Goal: Information Seeking & Learning: Learn about a topic

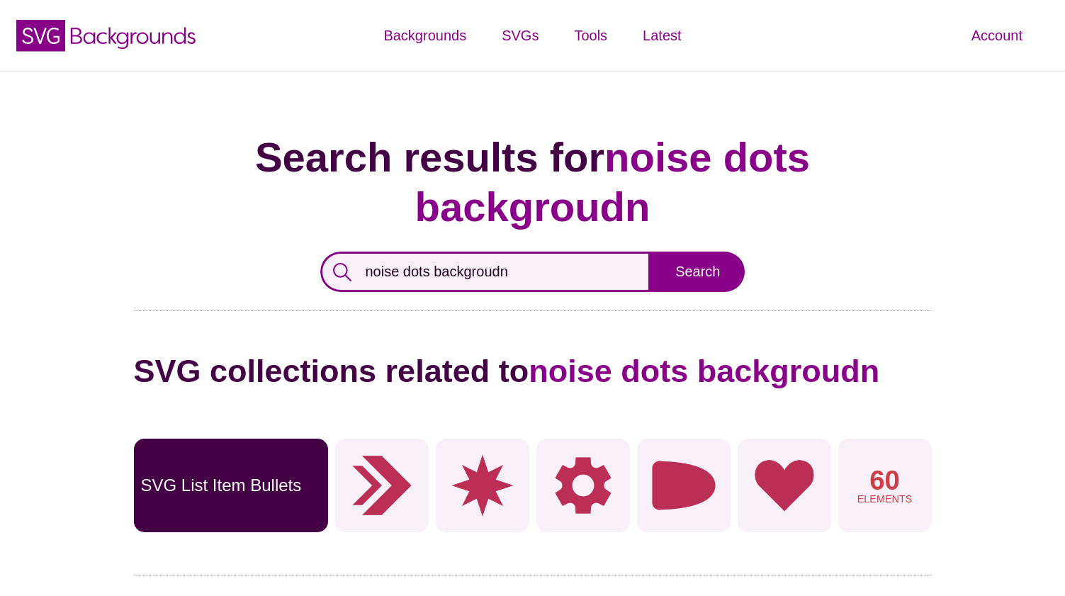
drag, startPoint x: 525, startPoint y: 216, endPoint x: 334, endPoint y: 218, distance: 191.3
click at [334, 251] on input "noise dots backgroudn" at bounding box center [485, 271] width 331 height 40
type input "snowflake"
click at [650, 251] on input "Search" at bounding box center [697, 271] width 94 height 40
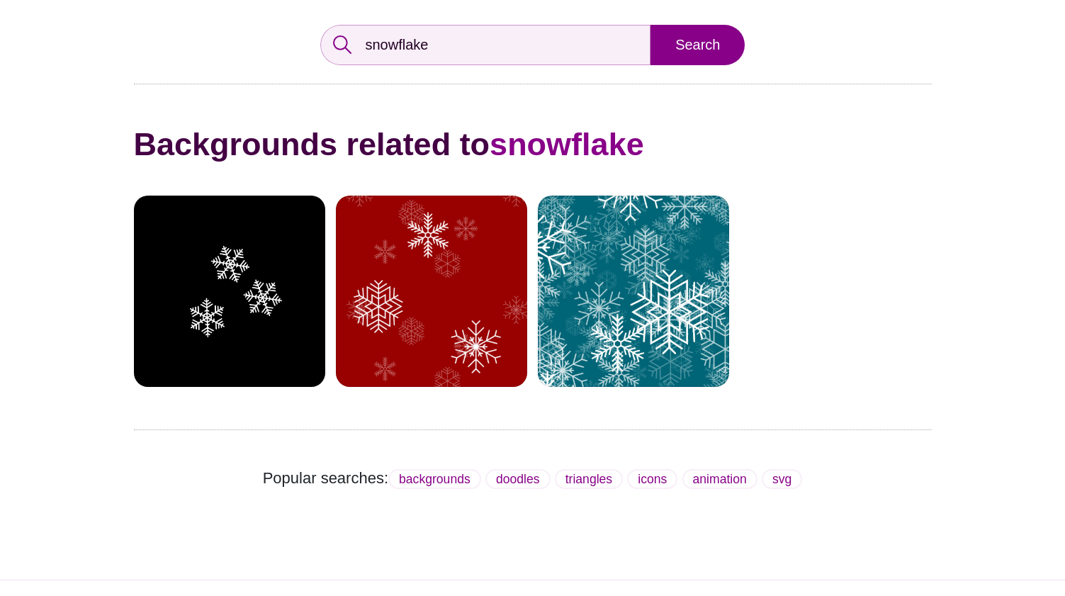
scroll to position [184, 0]
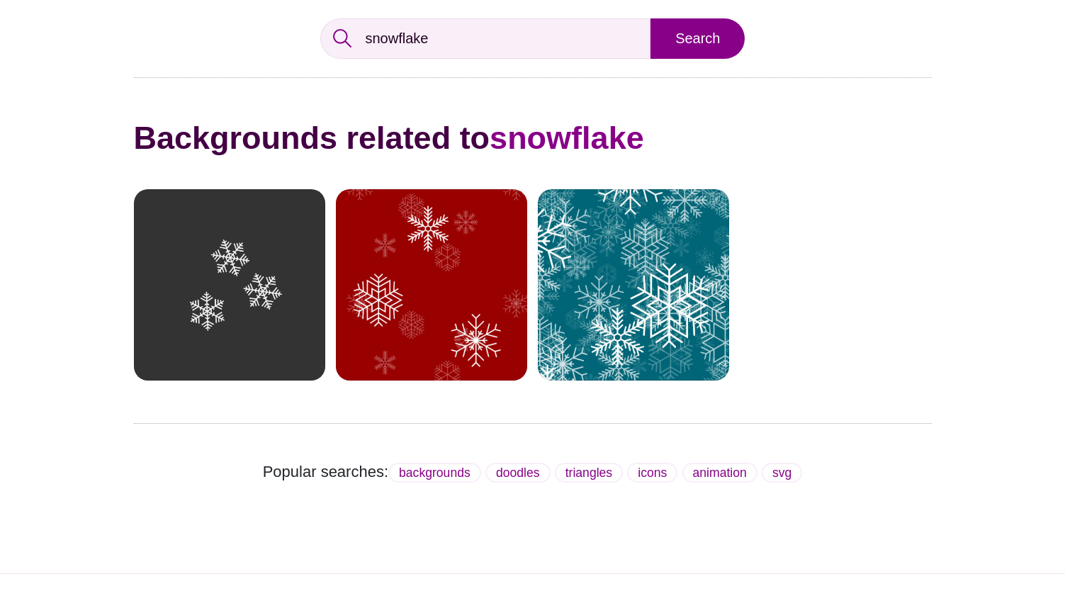
click at [237, 283] on div at bounding box center [229, 284] width 191 height 191
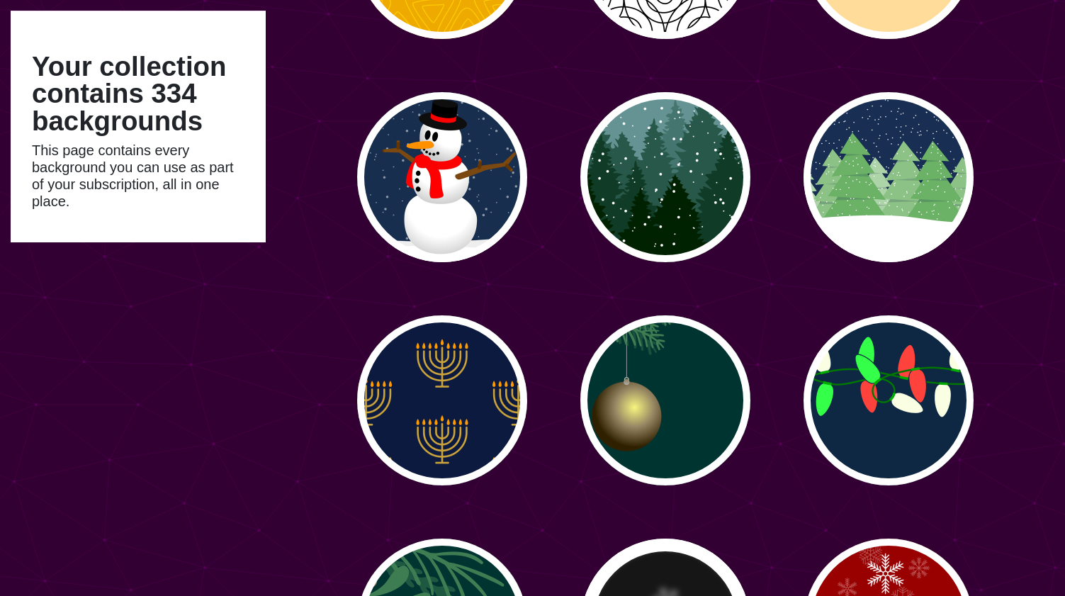
scroll to position [18688, 0]
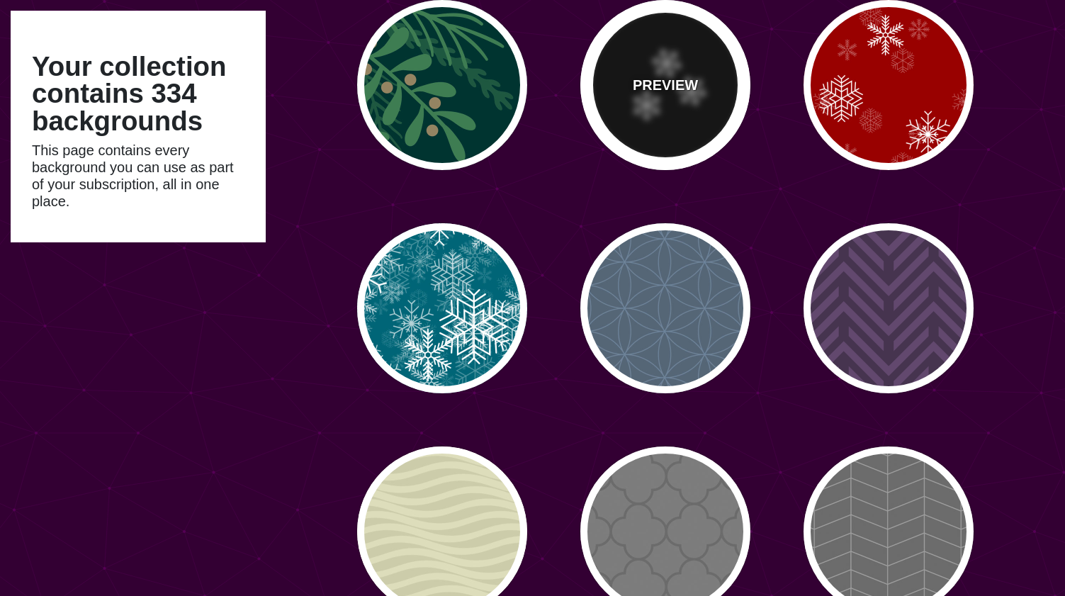
click at [667, 103] on div "PREVIEW" at bounding box center [665, 85] width 170 height 170
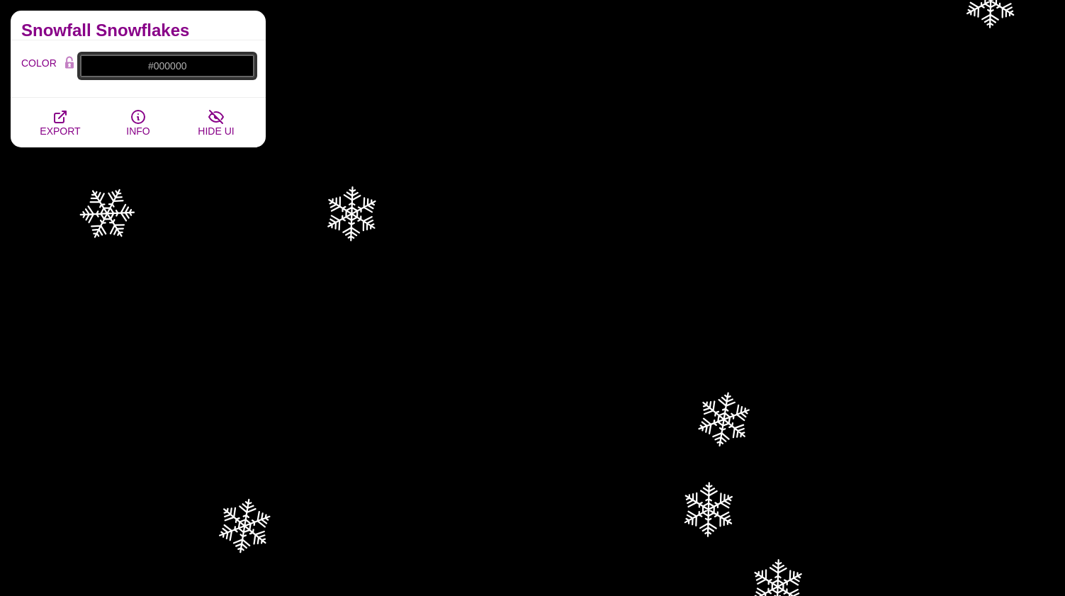
click at [181, 67] on input "#000000" at bounding box center [167, 66] width 176 height 24
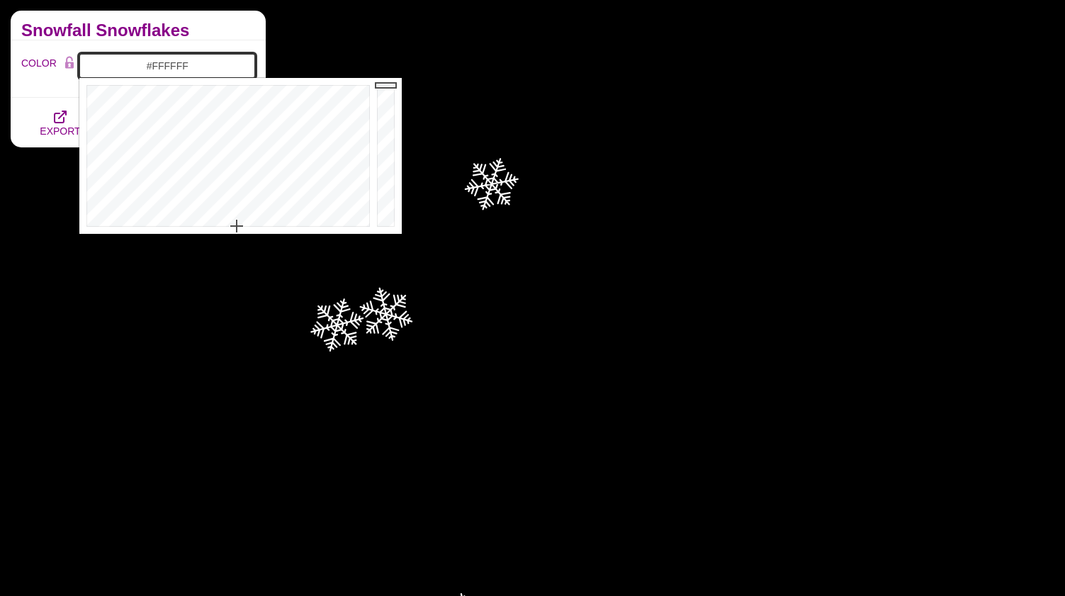
drag, startPoint x: 258, startPoint y: 210, endPoint x: 212, endPoint y: 255, distance: 64.6
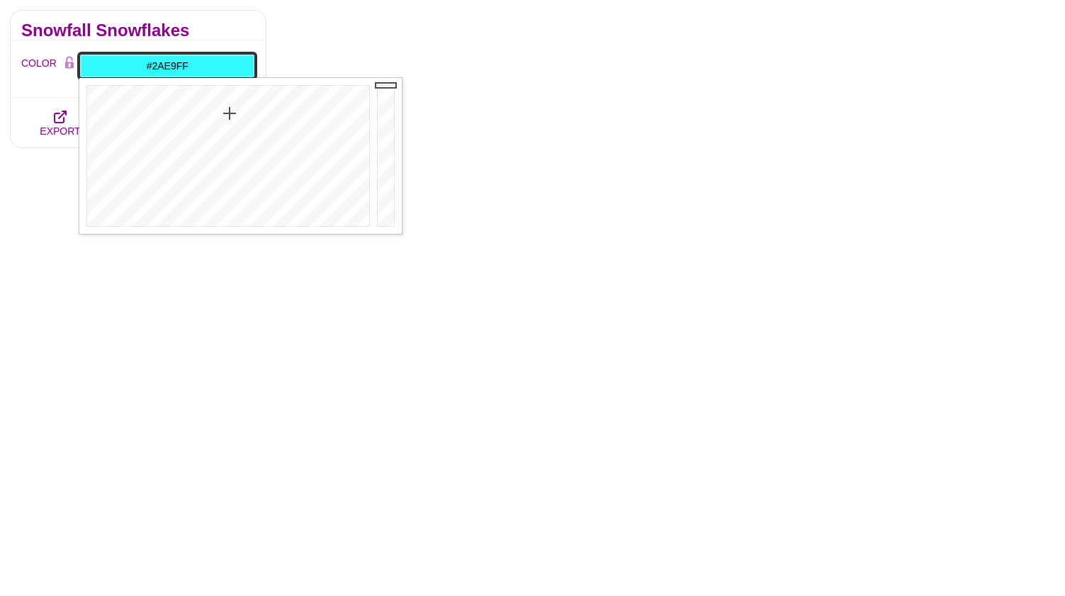
drag, startPoint x: 217, startPoint y: 222, endPoint x: 233, endPoint y: 108, distance: 115.2
click at [233, 108] on div at bounding box center [226, 156] width 294 height 156
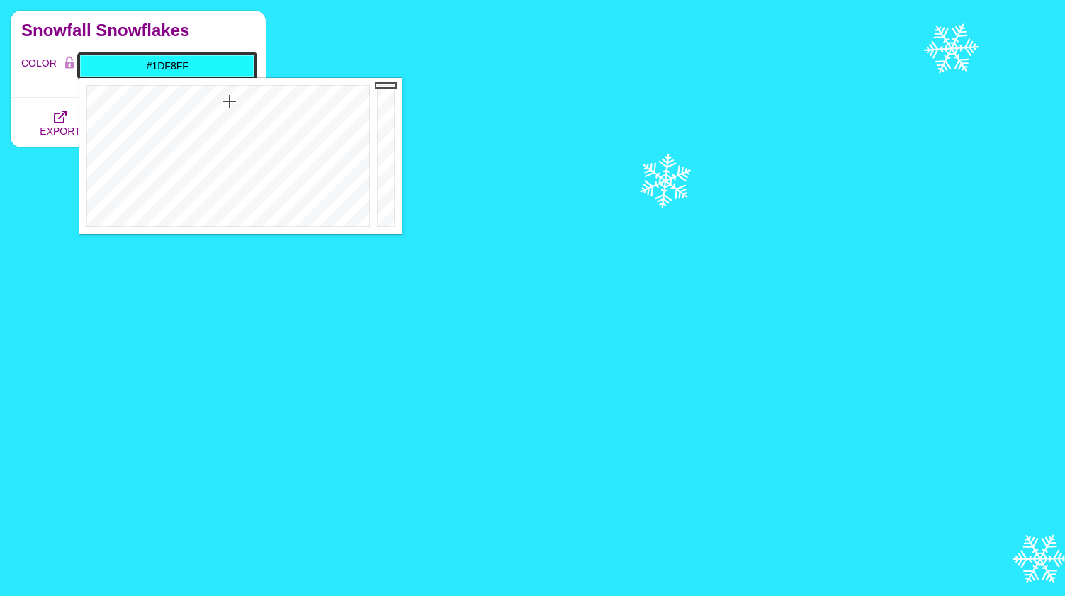
drag, startPoint x: 210, startPoint y: 110, endPoint x: 230, endPoint y: 102, distance: 20.7
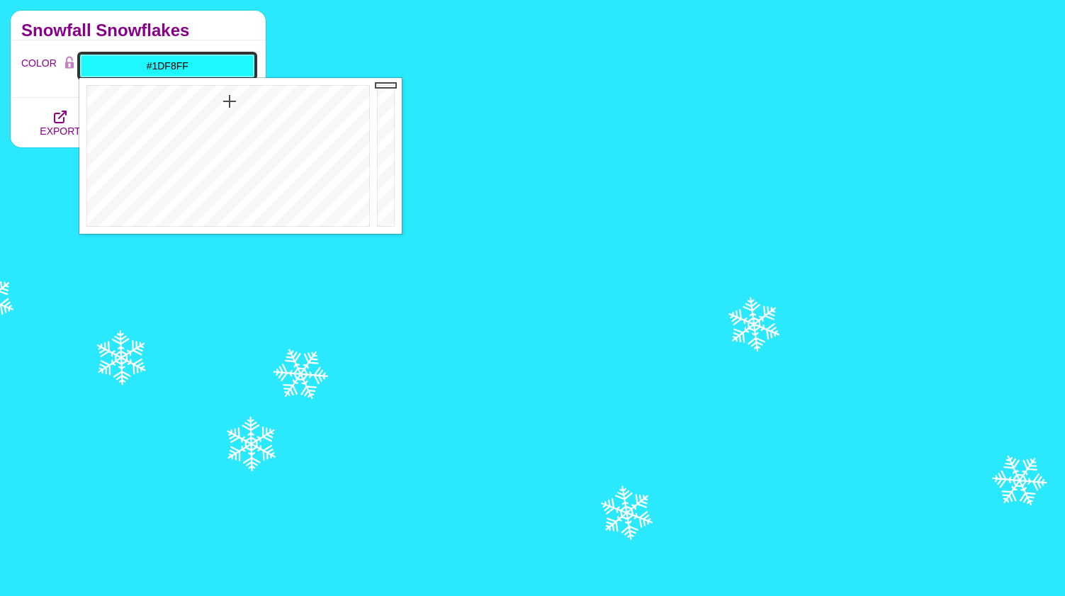
click at [230, 101] on div at bounding box center [226, 156] width 294 height 156
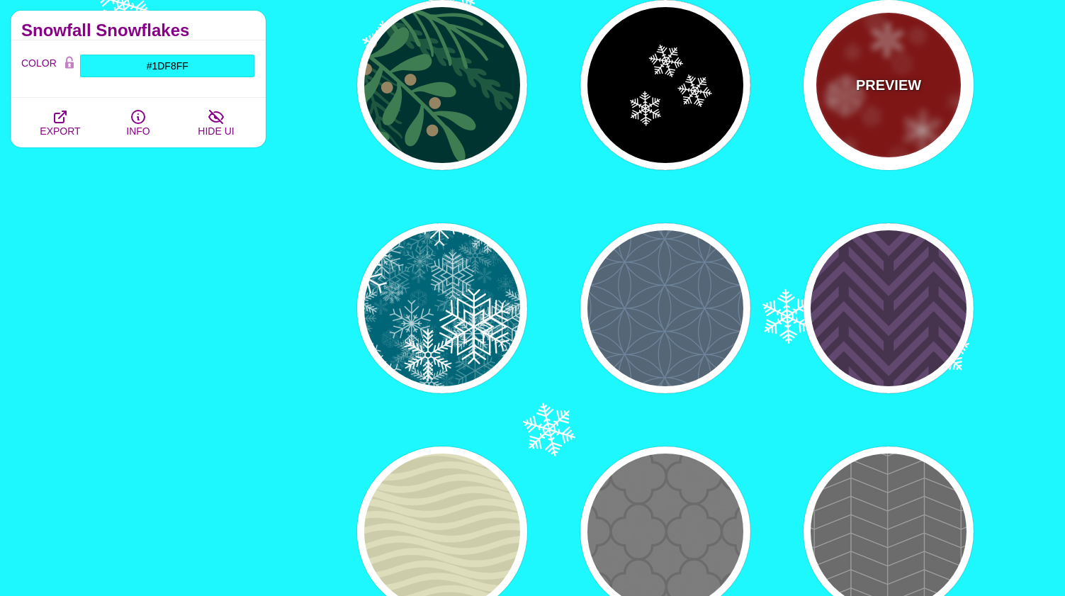
click at [847, 60] on div "PREVIEW" at bounding box center [888, 85] width 170 height 170
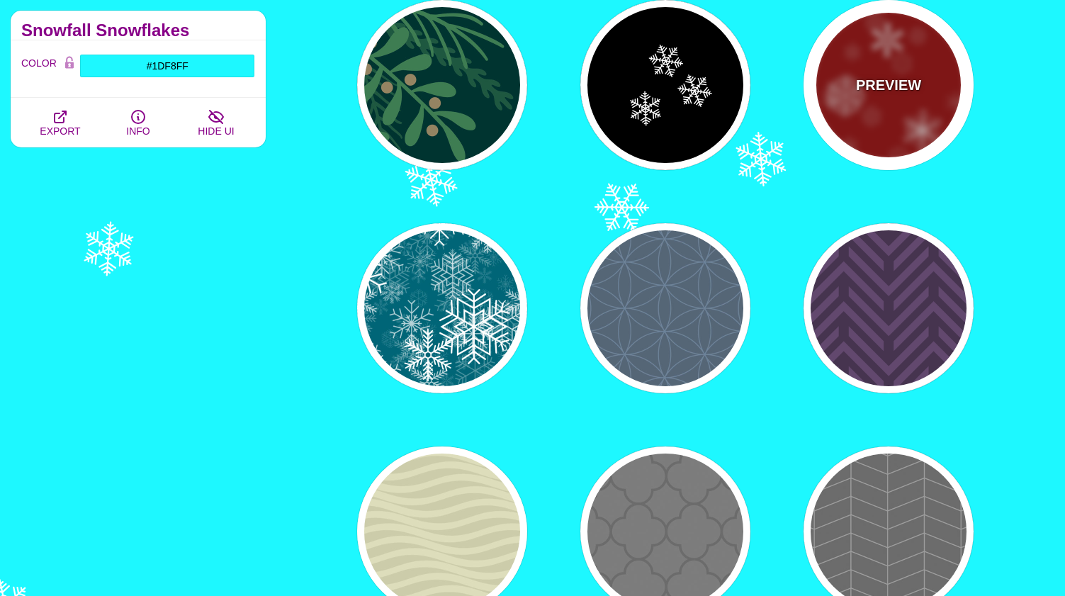
type input "#990000"
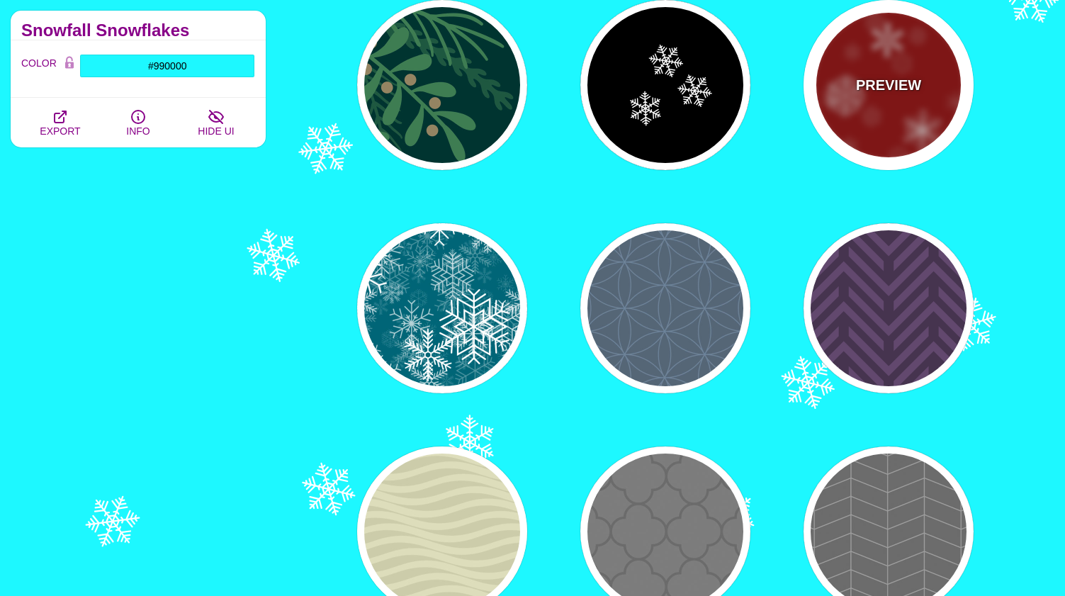
type input "0"
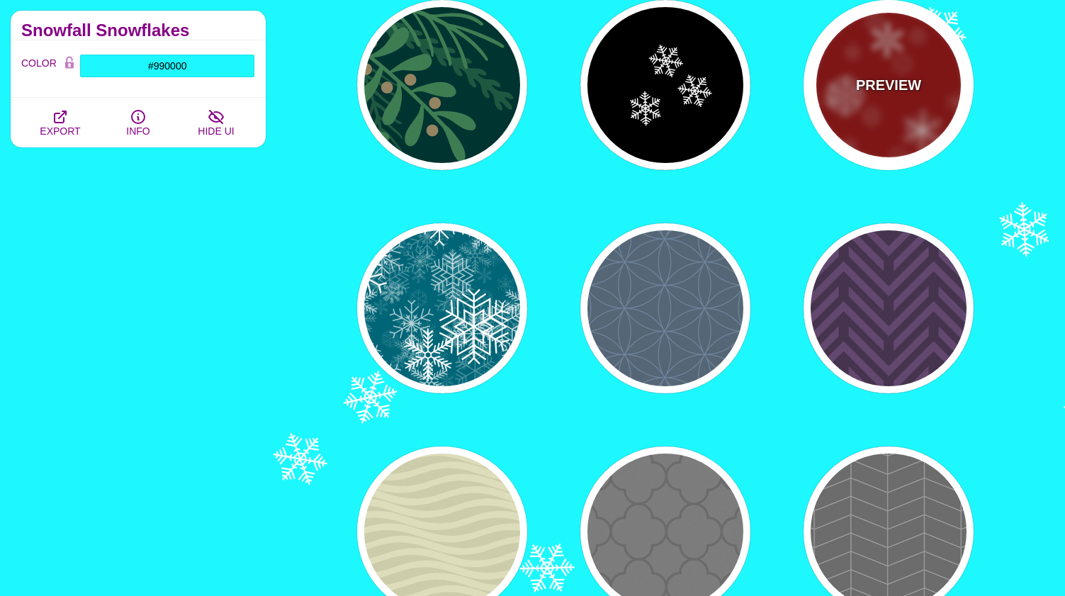
type input "3"
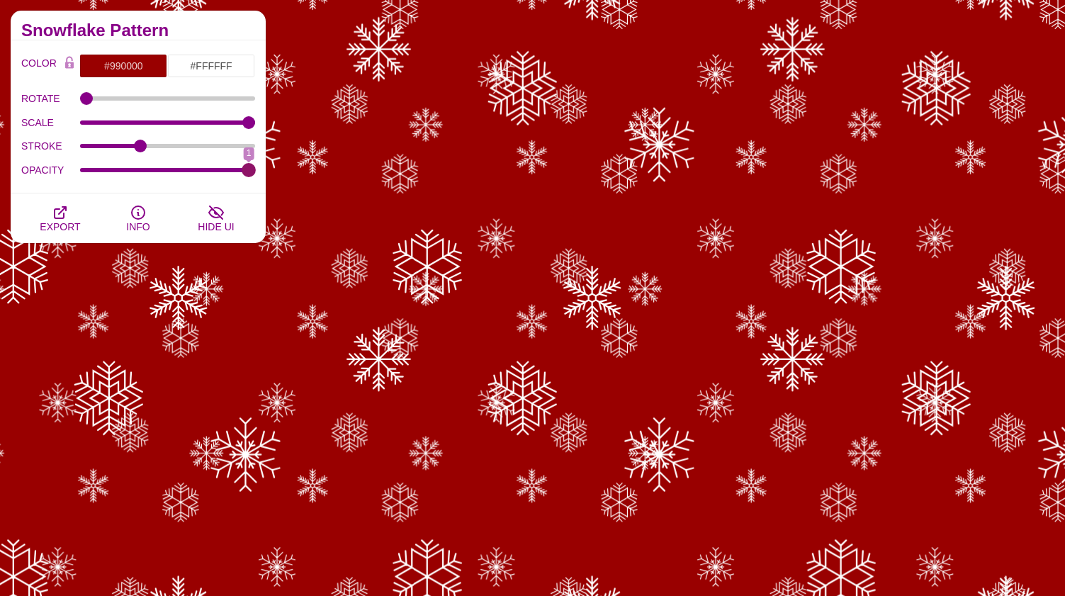
drag, startPoint x: 154, startPoint y: 166, endPoint x: 298, endPoint y: 176, distance: 144.2
type input "1"
click at [256, 173] on input "OPACITY" at bounding box center [168, 170] width 176 height 6
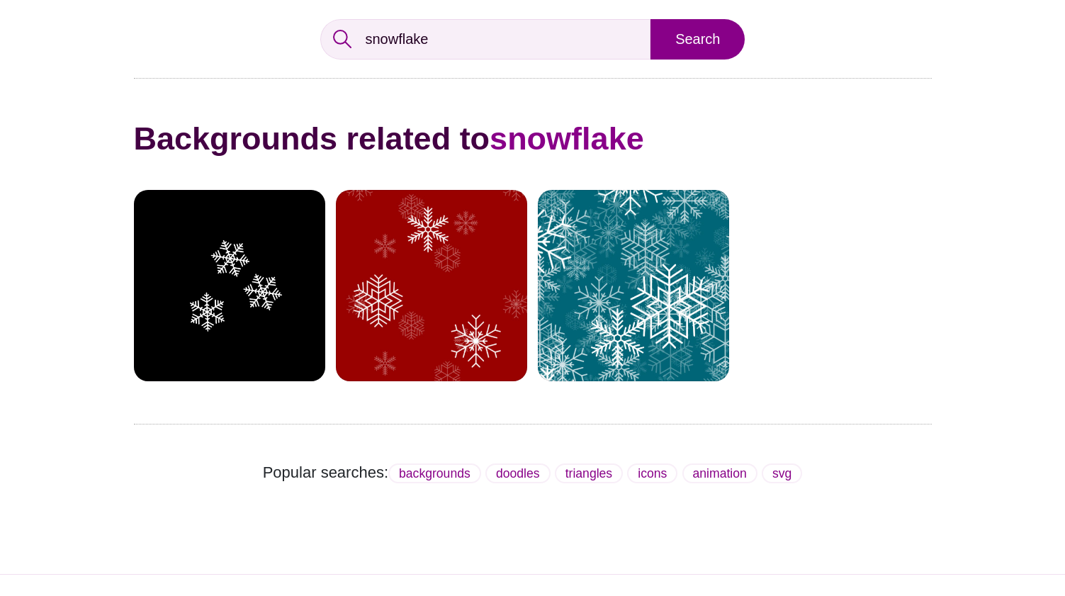
scroll to position [184, 0]
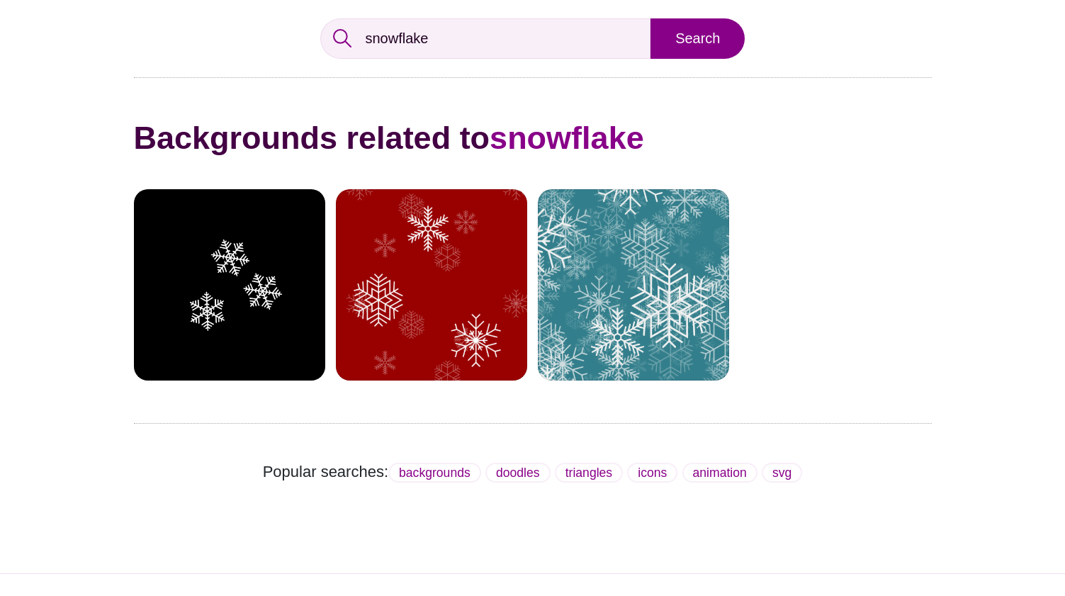
click at [587, 346] on div at bounding box center [633, 284] width 191 height 191
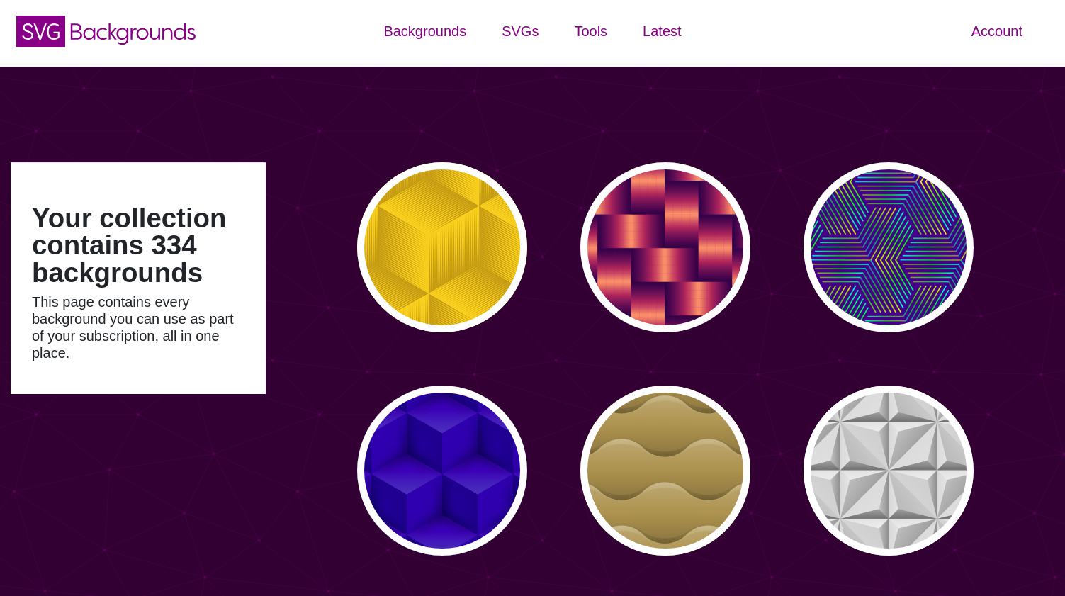
type input "#450057"
type input "#FFFFFF"
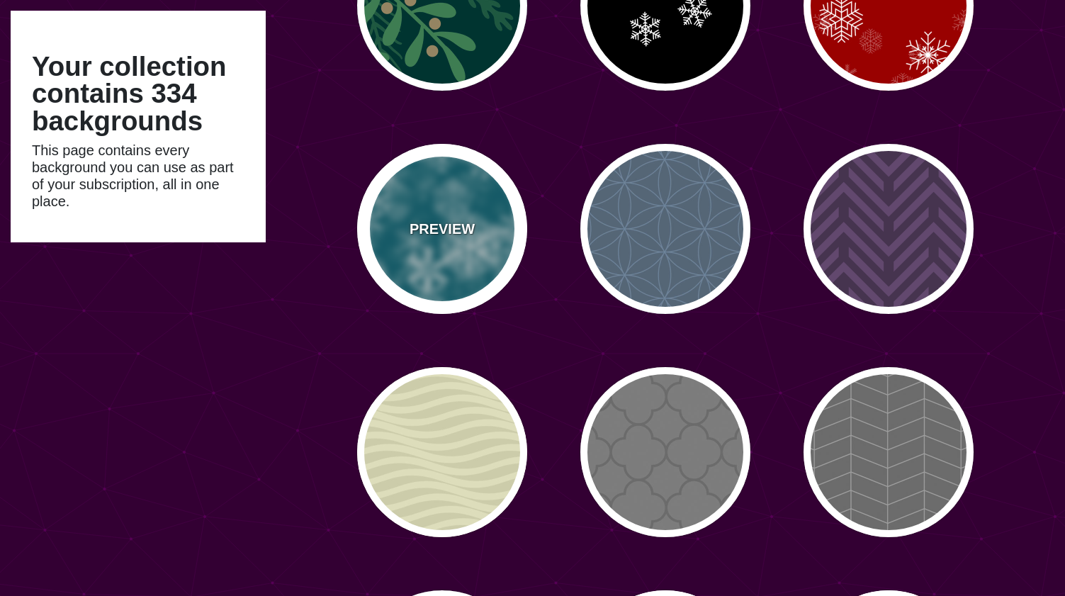
scroll to position [18753, 0]
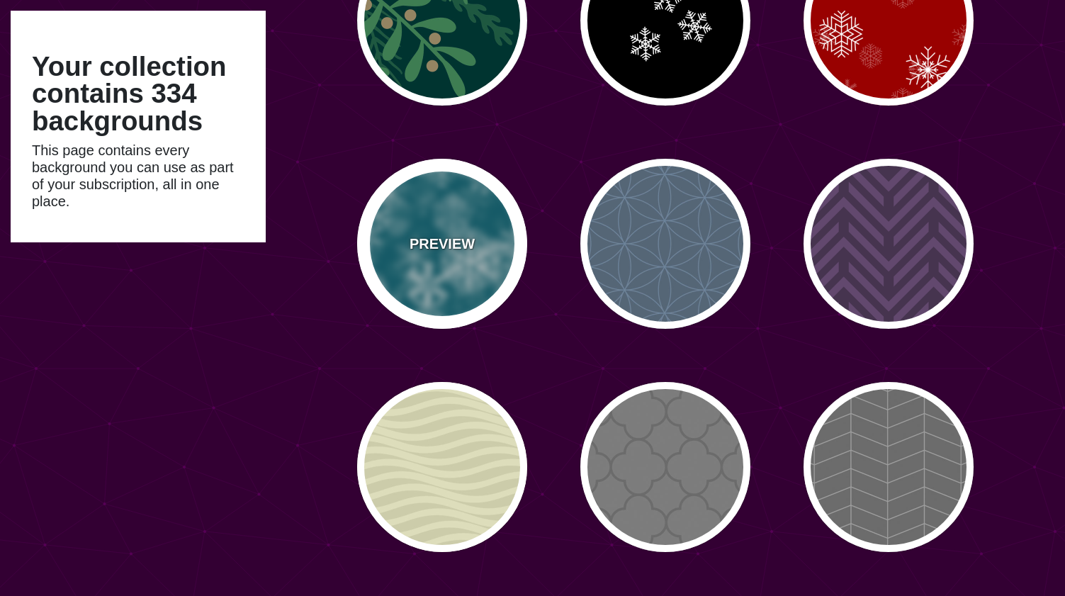
click at [451, 229] on div "PREVIEW" at bounding box center [442, 244] width 170 height 170
type input "#006677"
type input "0"
type input "3"
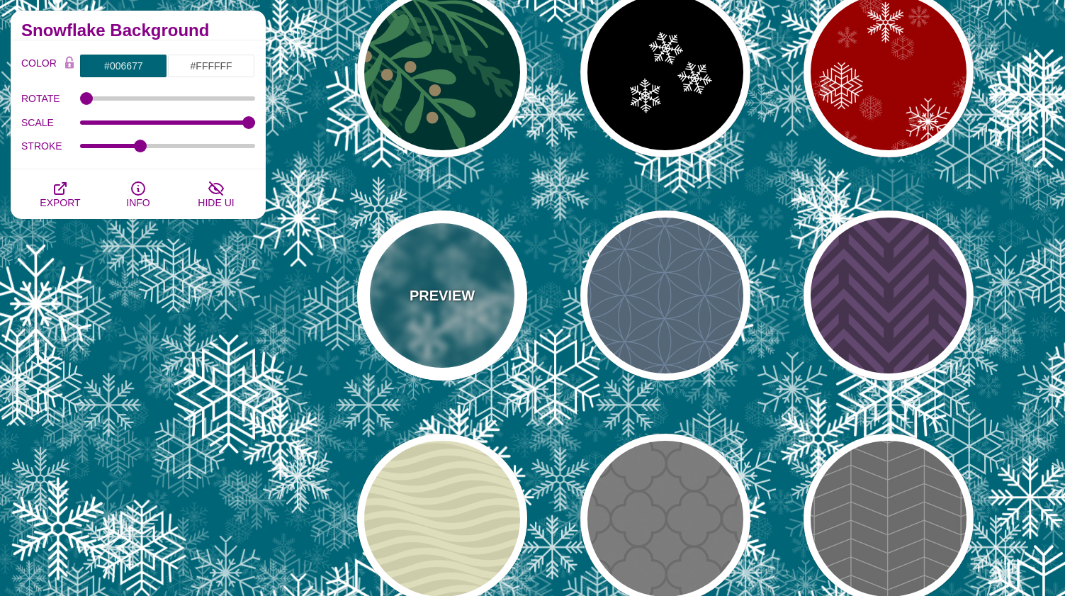
scroll to position [18686, 0]
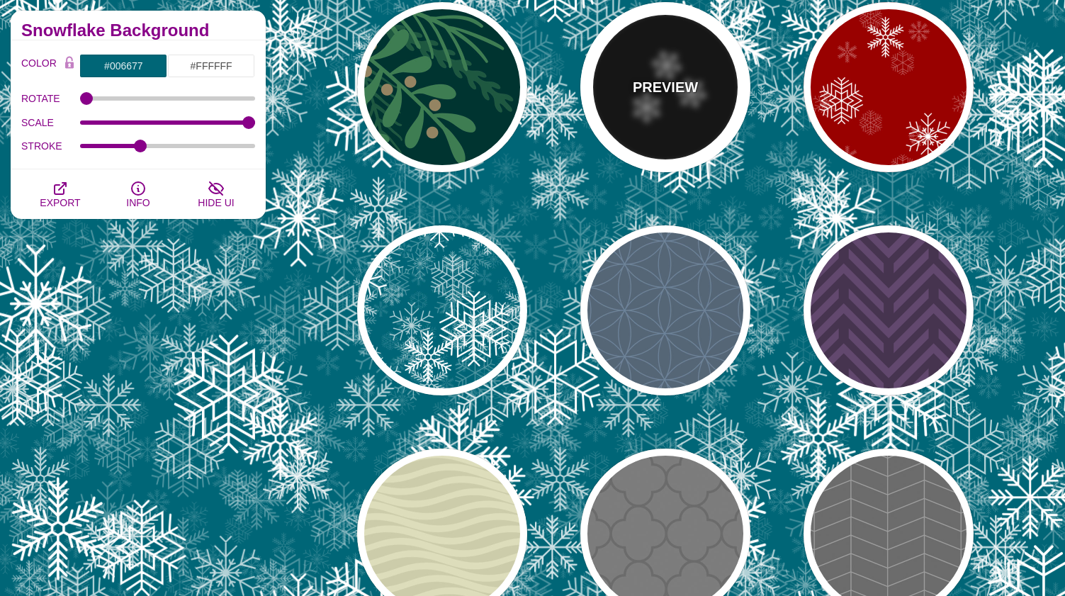
click at [694, 88] on p "PREVIEW" at bounding box center [665, 87] width 65 height 21
type input "#000000"
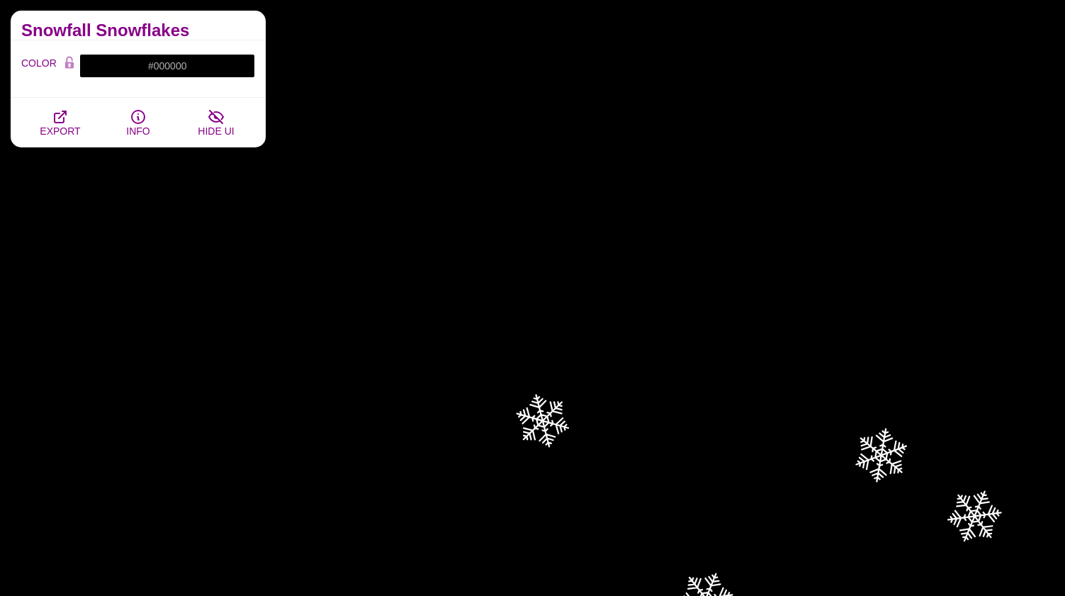
click at [181, 31] on h2 "Snowfall Snowflakes" at bounding box center [138, 30] width 234 height 11
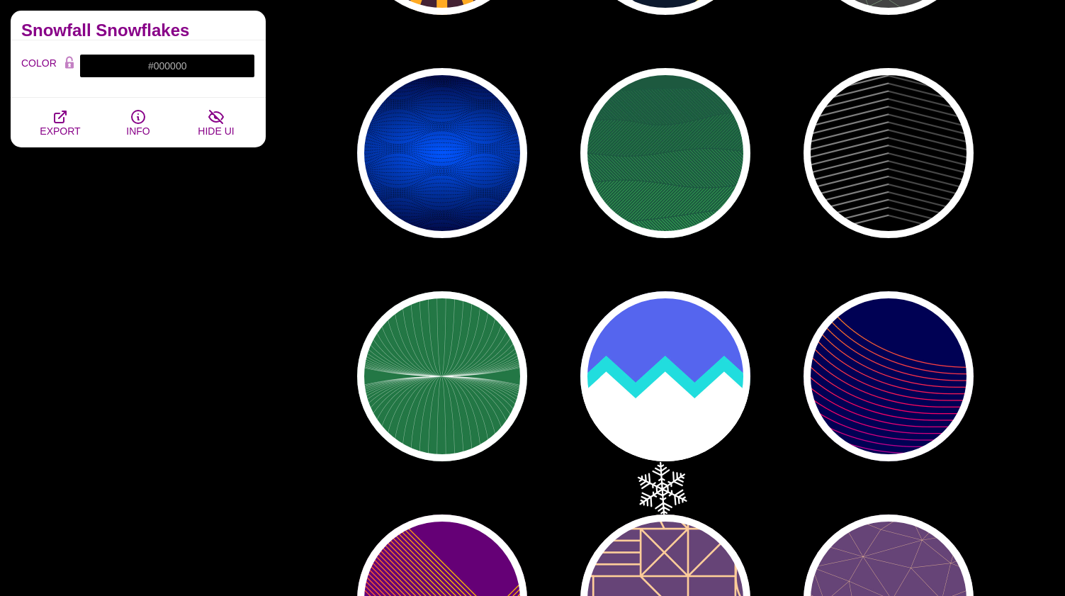
scroll to position [16339, 0]
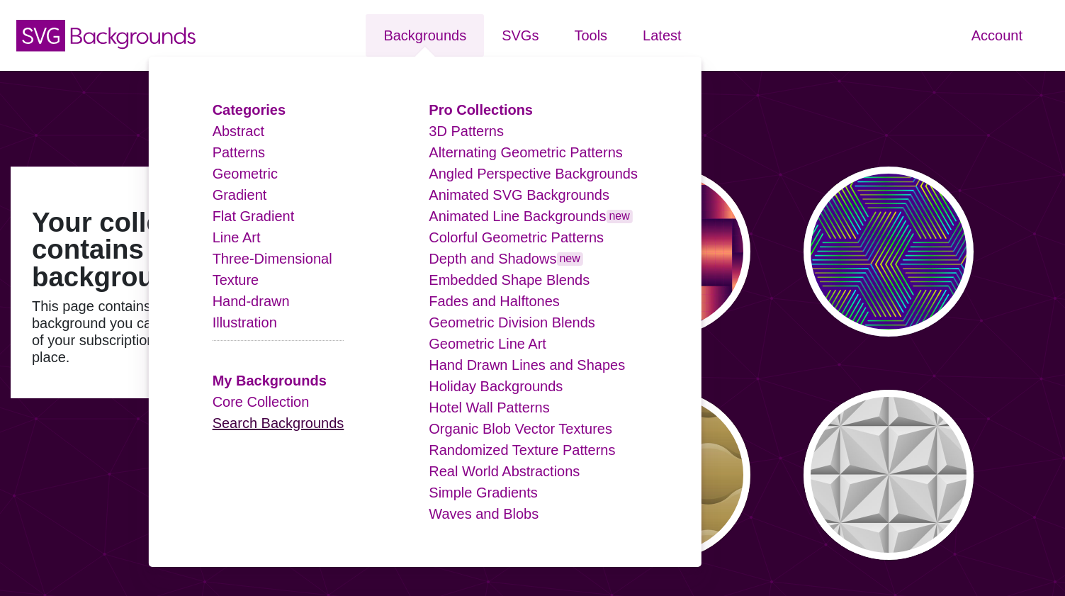
click at [281, 426] on link "Search Backgrounds" at bounding box center [279, 423] width 132 height 16
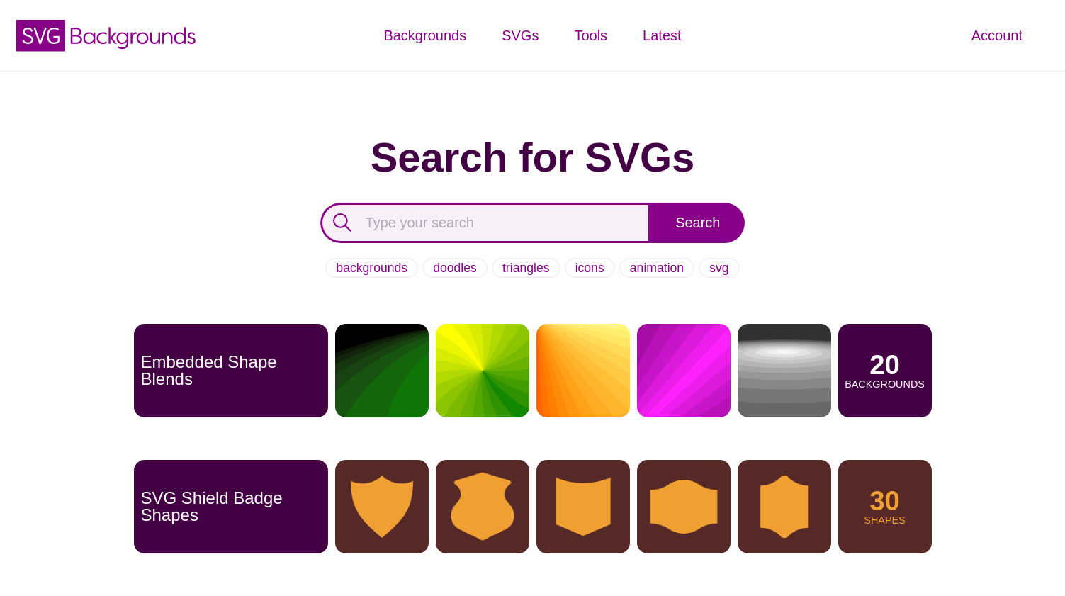
click at [552, 235] on input "text" at bounding box center [485, 223] width 331 height 40
type input "snowflakes"
click at [650, 203] on input "Search" at bounding box center [697, 223] width 94 height 40
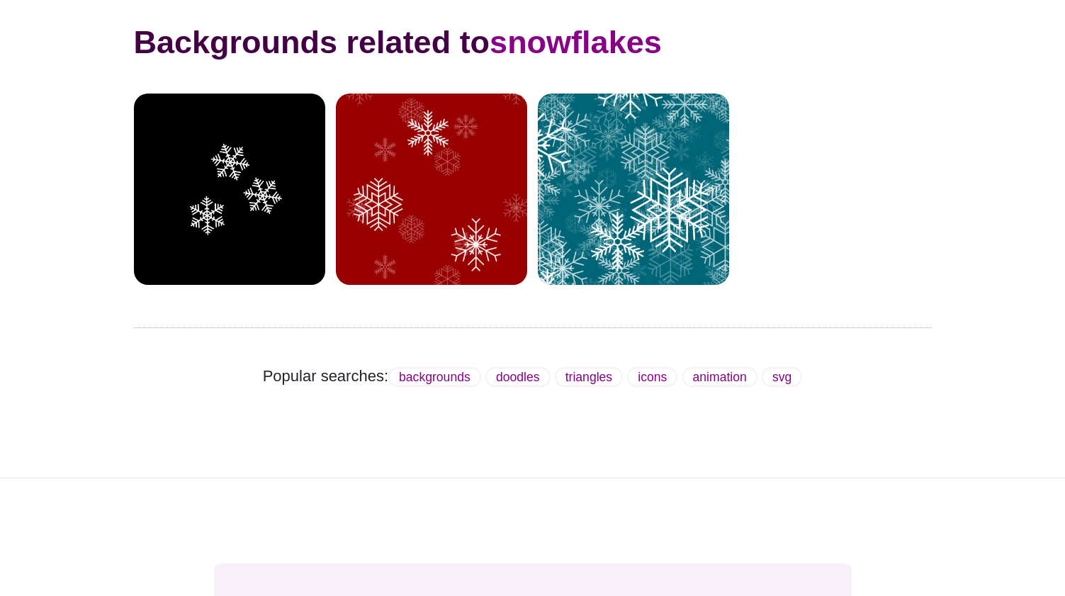
scroll to position [283, 0]
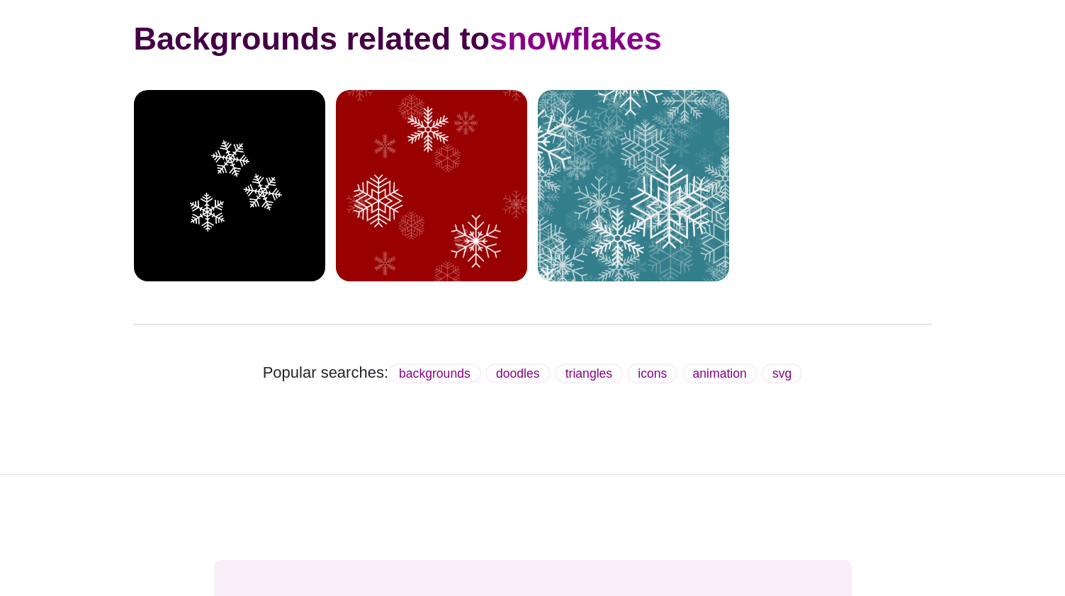
click at [663, 135] on div at bounding box center [633, 185] width 191 height 191
click at [637, 173] on div at bounding box center [633, 185] width 191 height 191
click at [628, 176] on div at bounding box center [633, 185] width 191 height 191
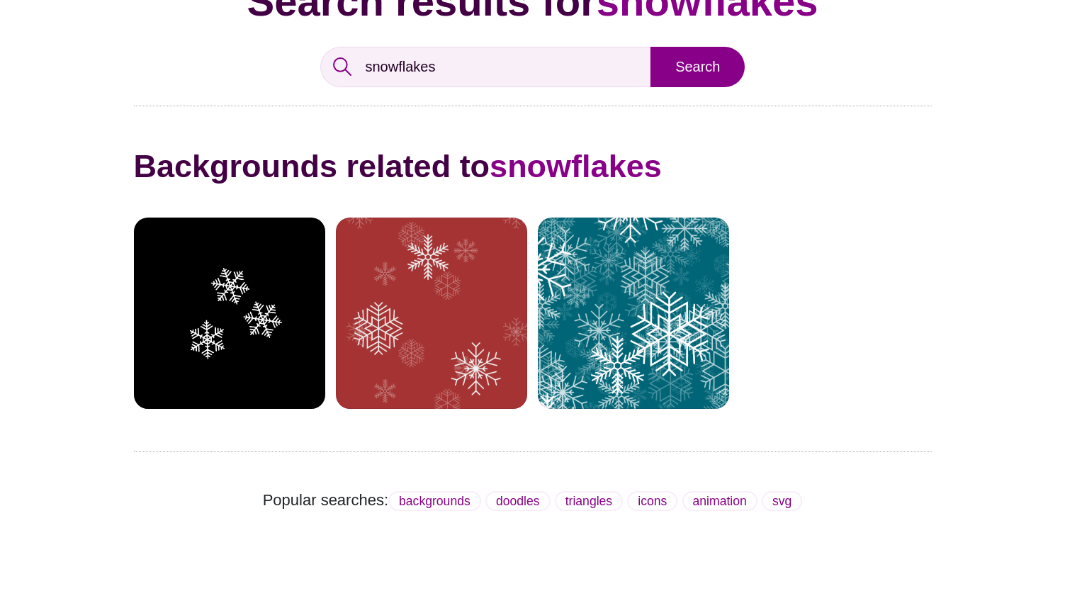
scroll to position [0, 0]
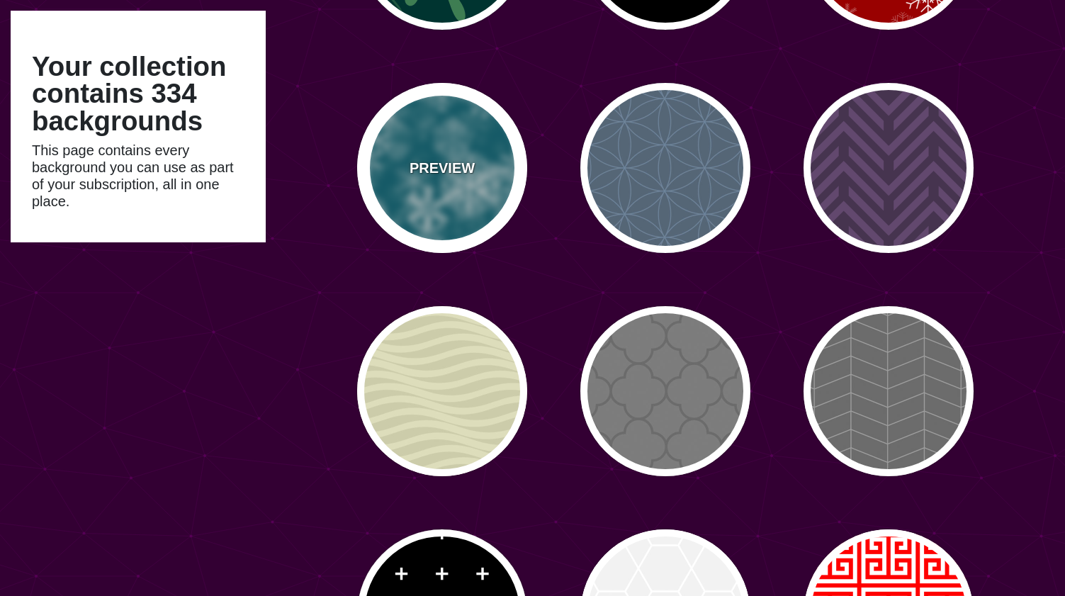
scroll to position [18911, 0]
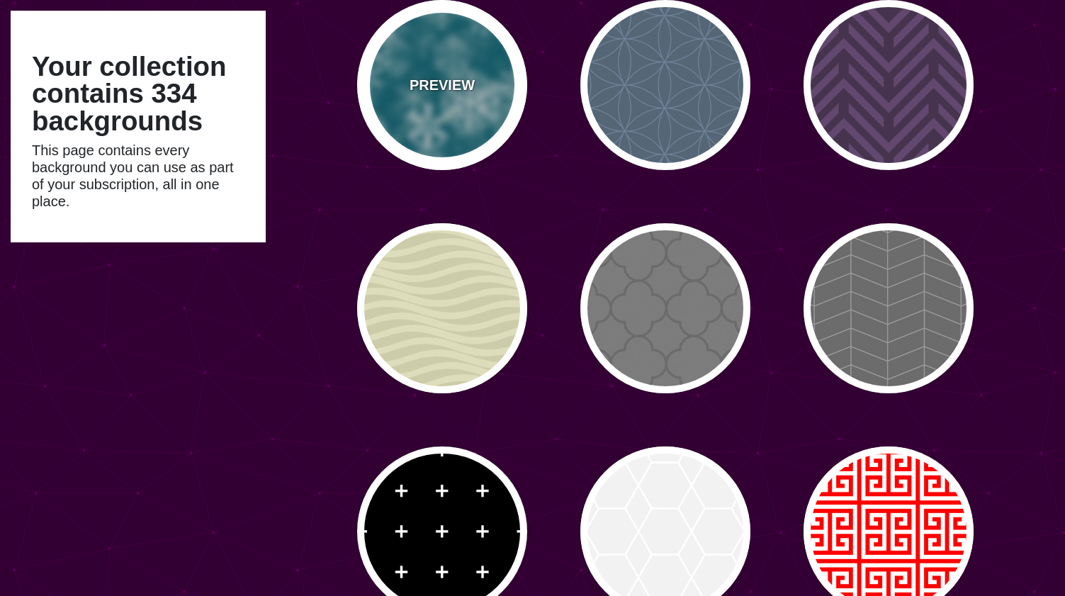
click at [490, 79] on div "PREVIEW" at bounding box center [442, 85] width 170 height 170
type input "#006677"
type input "0"
type input "3"
click at [490, 79] on div "PREVIEW" at bounding box center [442, 85] width 170 height 170
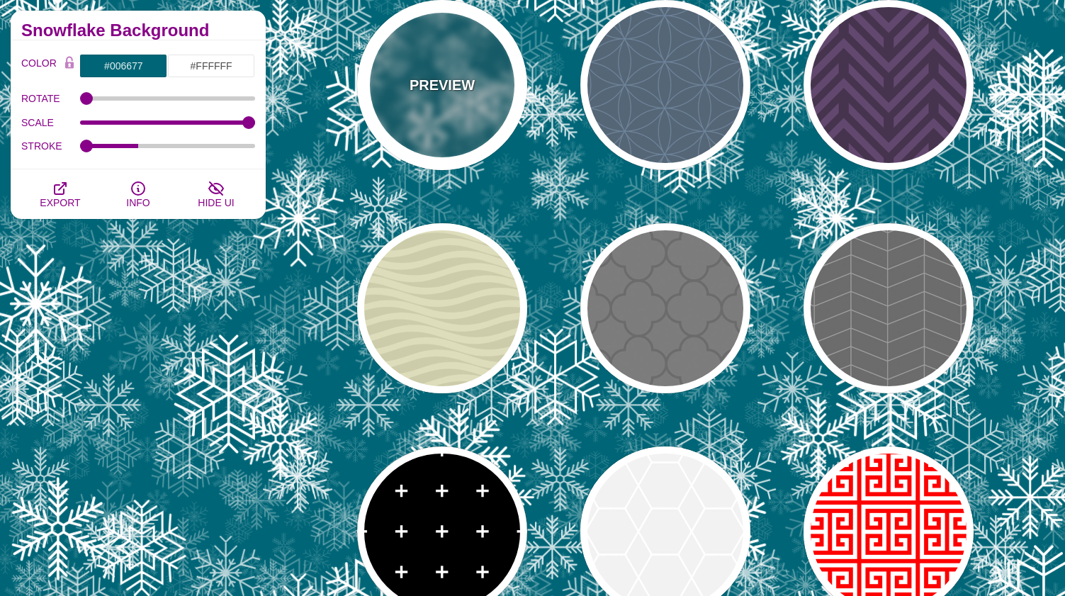
click at [422, 93] on p "PREVIEW" at bounding box center [441, 84] width 65 height 21
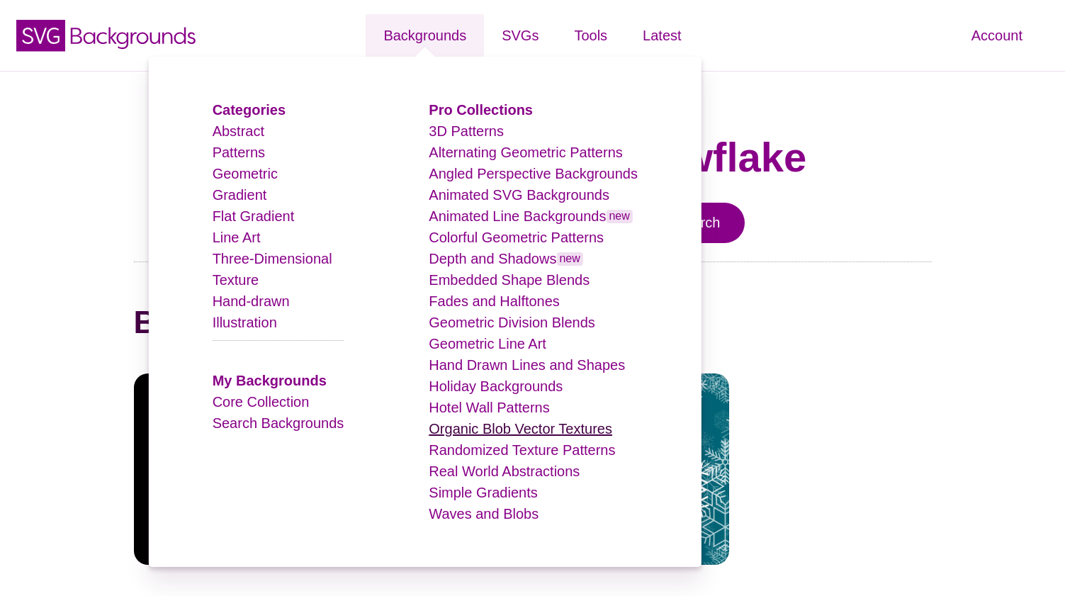
click at [553, 428] on link "Organic Blob Vector Textures" at bounding box center [520, 429] width 183 height 16
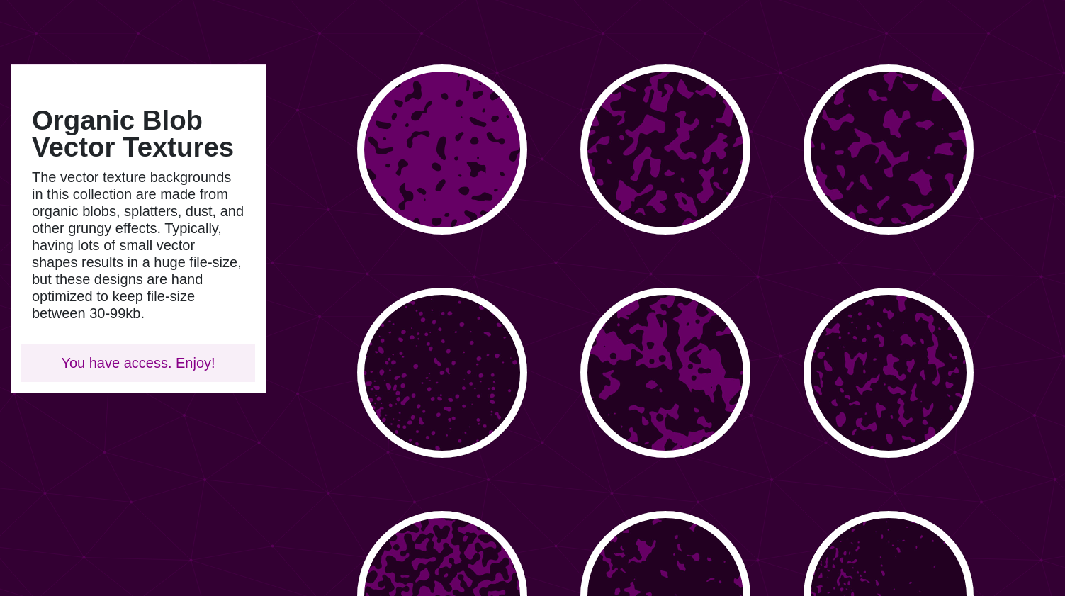
scroll to position [96, 0]
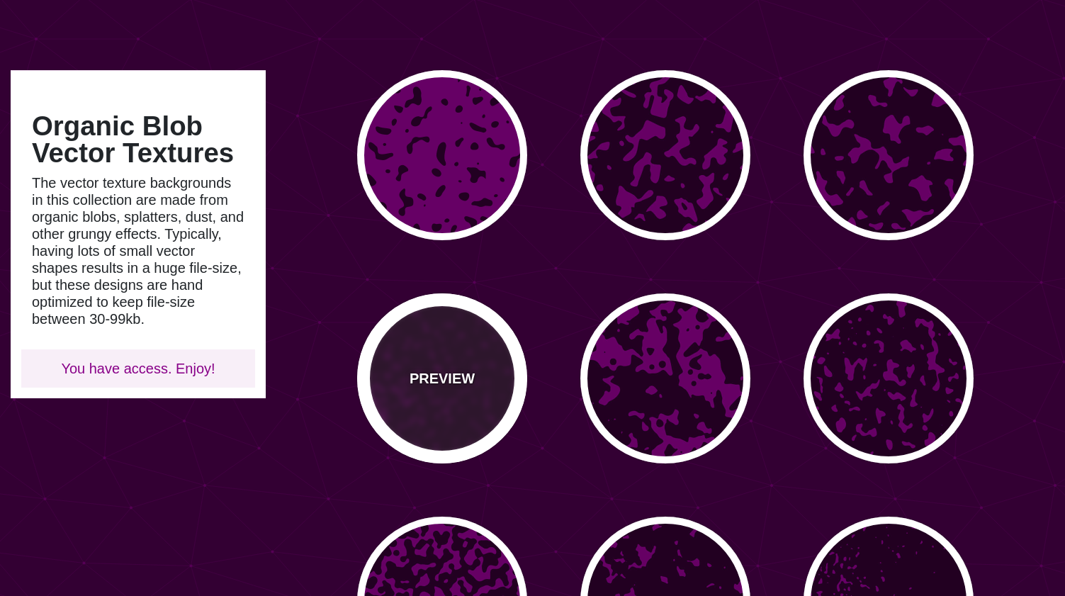
click at [436, 351] on div "PREVIEW" at bounding box center [442, 378] width 170 height 170
type input "#660066"
type input "#220022"
type input "0"
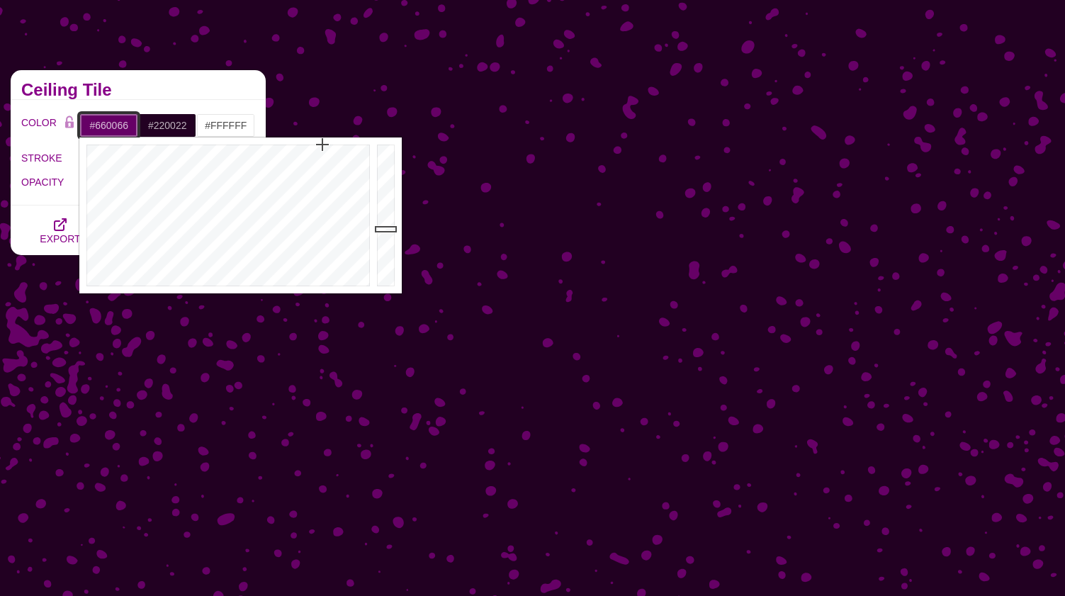
click at [118, 123] on input "#660066" at bounding box center [108, 125] width 59 height 24
drag, startPoint x: 183, startPoint y: 192, endPoint x: 108, endPoint y: 284, distance: 118.8
click at [108, 284] on div at bounding box center [226, 215] width 294 height 156
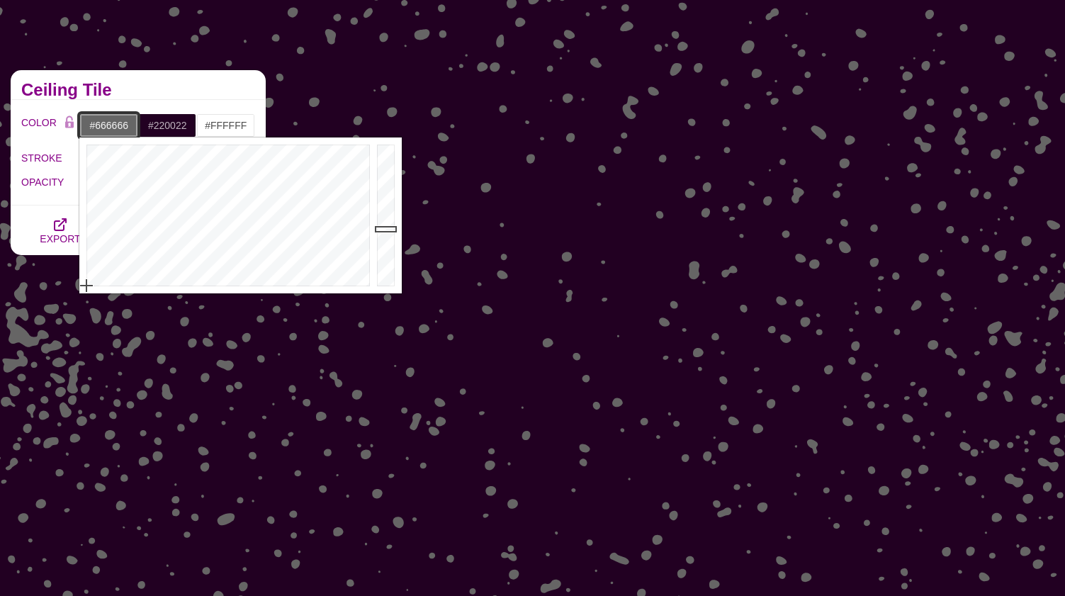
drag, startPoint x: 108, startPoint y: 284, endPoint x: 52, endPoint y: 287, distance: 56.7
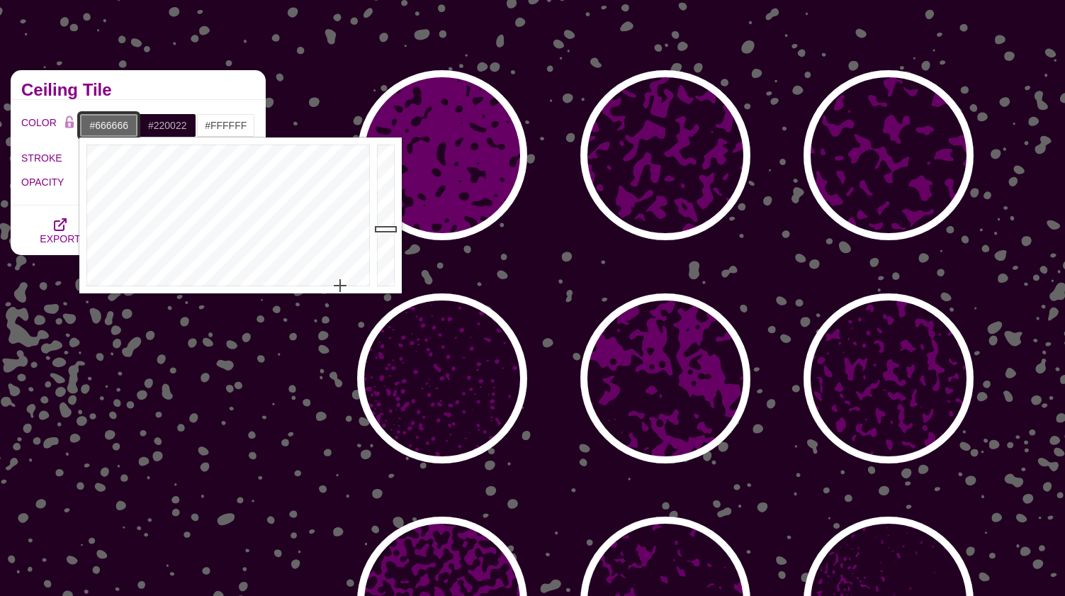
drag, startPoint x: 341, startPoint y: 220, endPoint x: 340, endPoint y: 295, distance: 75.1
drag, startPoint x: 351, startPoint y: 271, endPoint x: 371, endPoint y: 290, distance: 28.6
click at [371, 290] on div at bounding box center [226, 215] width 294 height 156
click at [364, 284] on div at bounding box center [226, 215] width 294 height 156
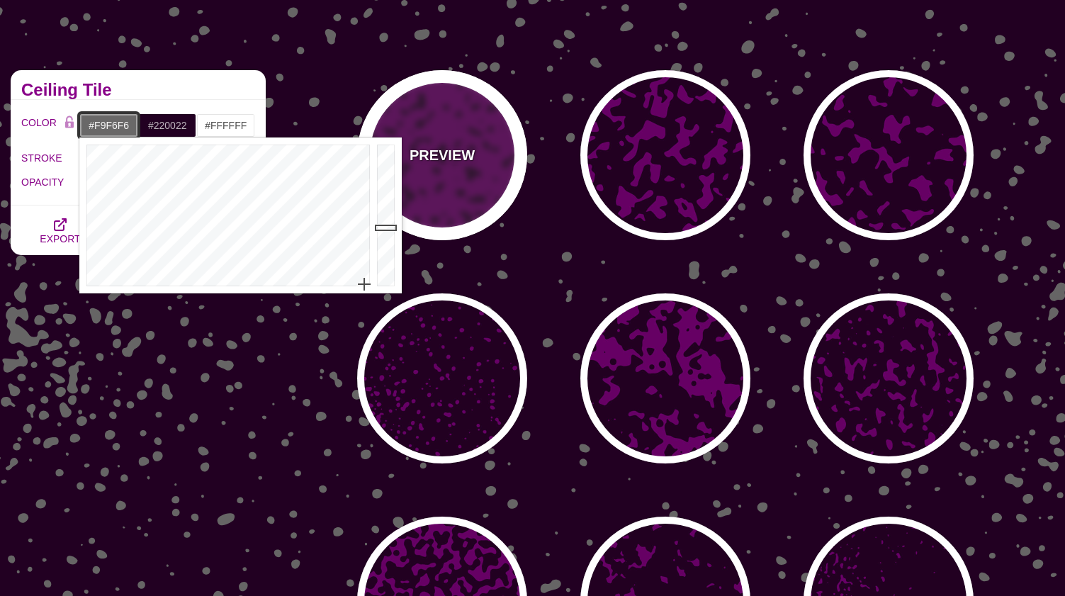
type input "#FFFCFD"
drag, startPoint x: 383, startPoint y: 227, endPoint x: 383, endPoint y: 135, distance: 92.1
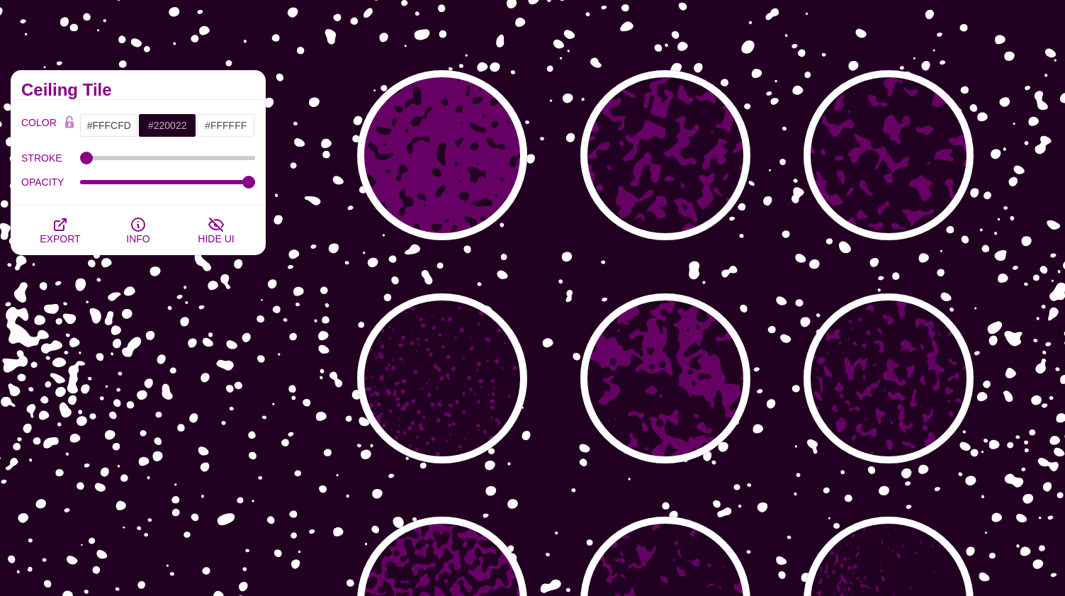
click at [332, 74] on div "PREVIEW PREVIEW PREVIEW PREVIEW PREVIEW PREVIEW PREVIEW PREVIEW PREVIEW PREVIEW" at bounding box center [670, 490] width 788 height 861
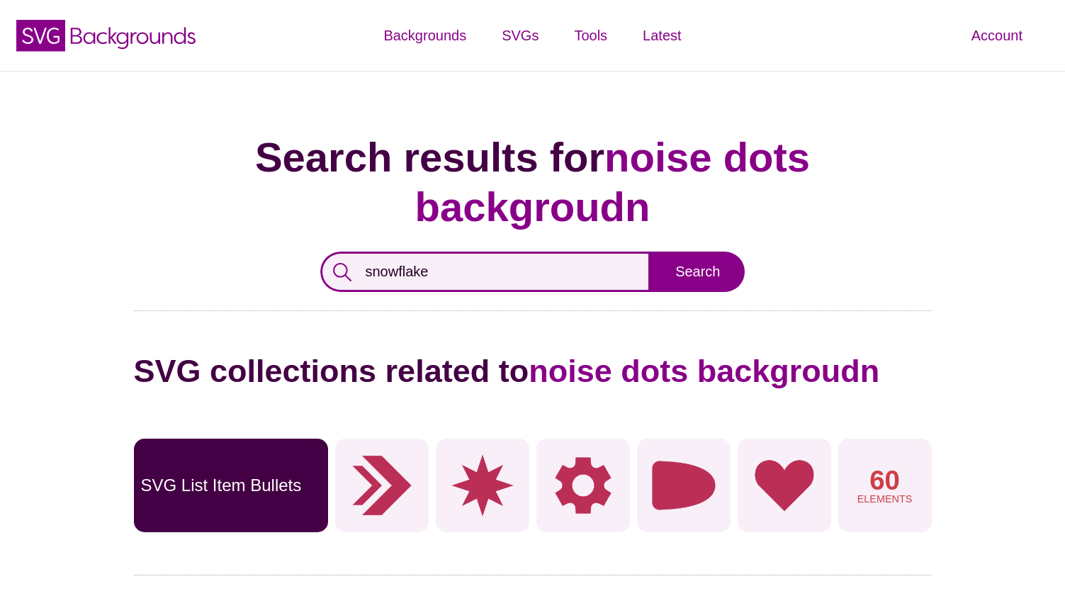
click at [439, 251] on input "snowflake" at bounding box center [485, 271] width 331 height 40
click at [410, 251] on input "snowflake" at bounding box center [485, 271] width 331 height 40
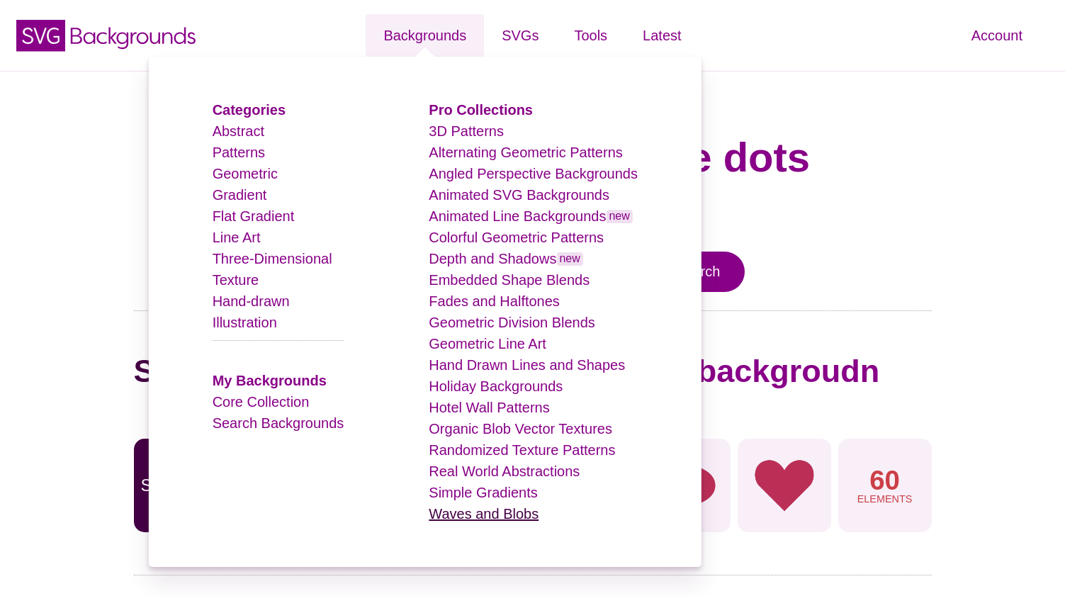
type input "snowflake"
click at [481, 513] on link "Waves and Blobs" at bounding box center [484, 514] width 110 height 16
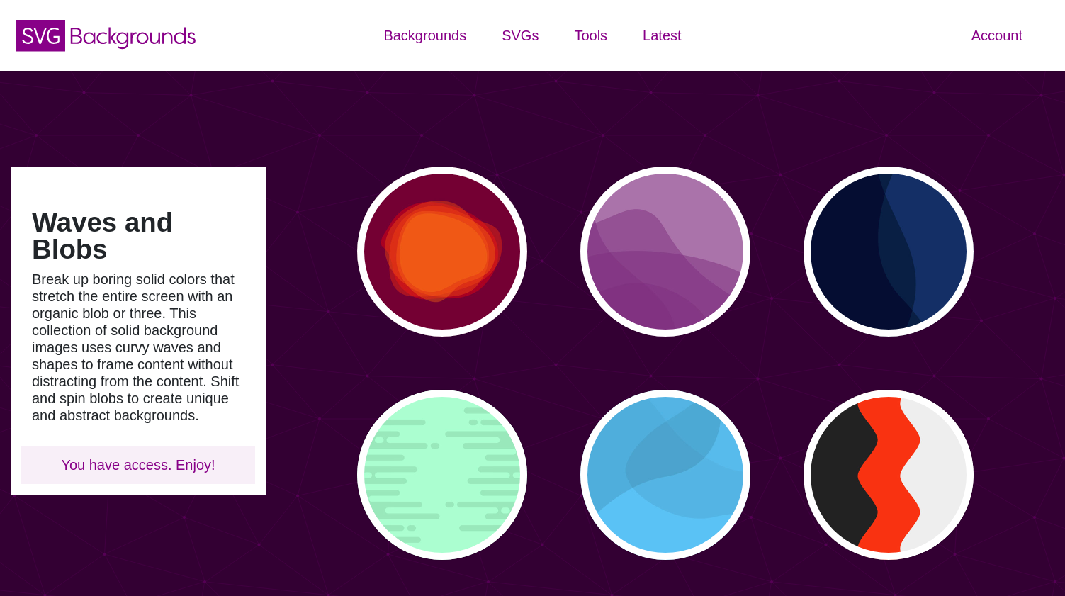
type input "#450057"
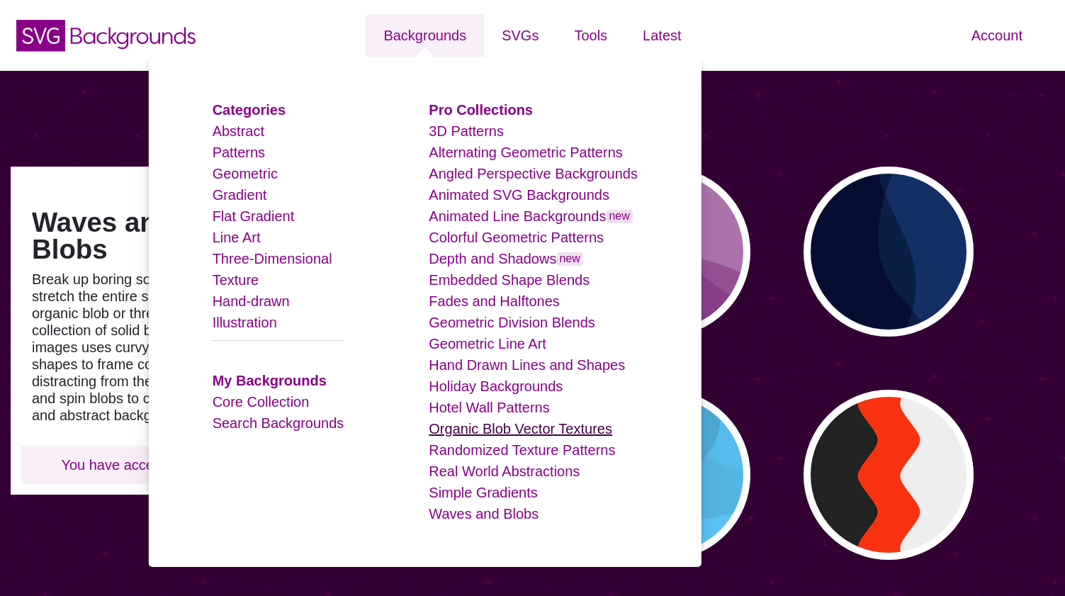
click at [493, 431] on link "Organic Blob Vector Textures" at bounding box center [520, 429] width 183 height 16
